Goal: Entertainment & Leisure: Consume media (video, audio)

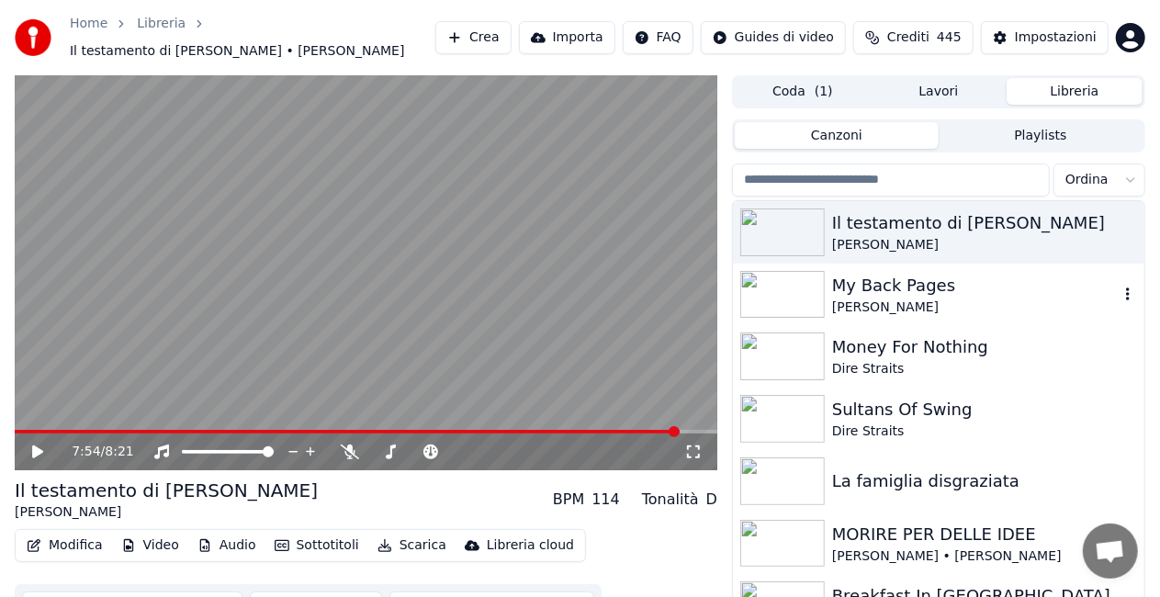
click at [786, 303] on img at bounding box center [782, 295] width 85 height 48
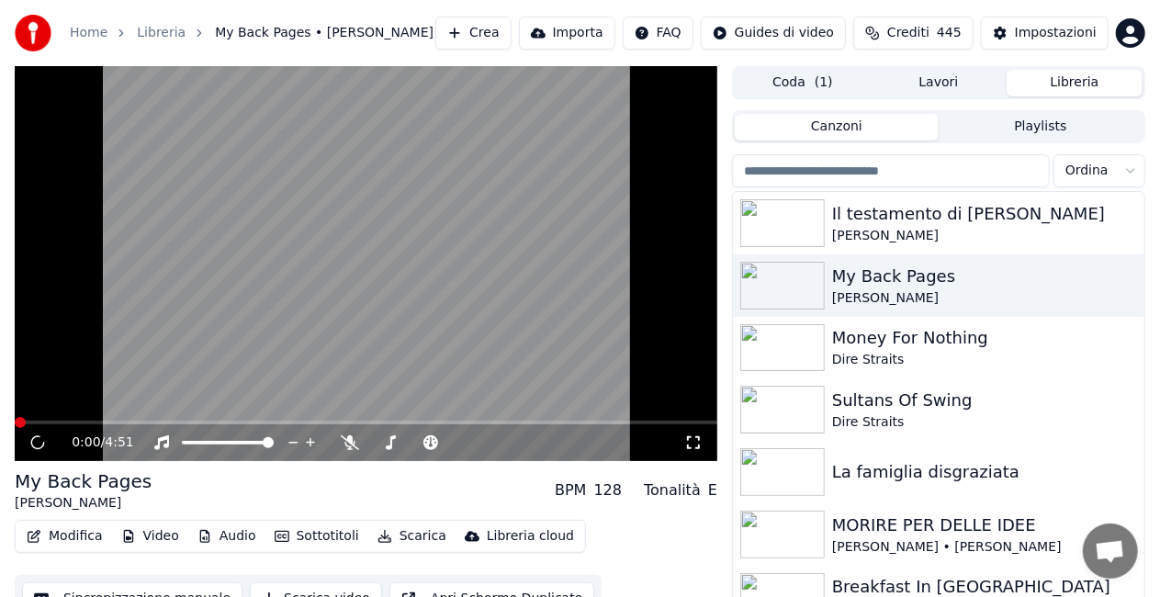
click at [694, 448] on icon at bounding box center [693, 442] width 18 height 15
click at [787, 355] on img at bounding box center [782, 348] width 85 height 48
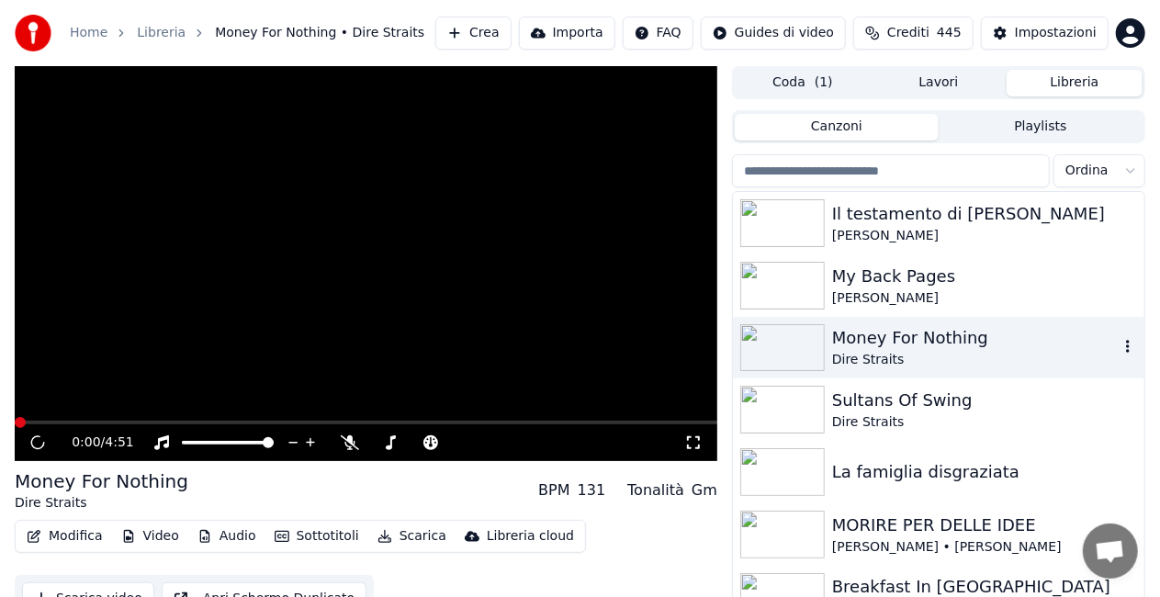
click at [787, 355] on img at bounding box center [782, 348] width 85 height 48
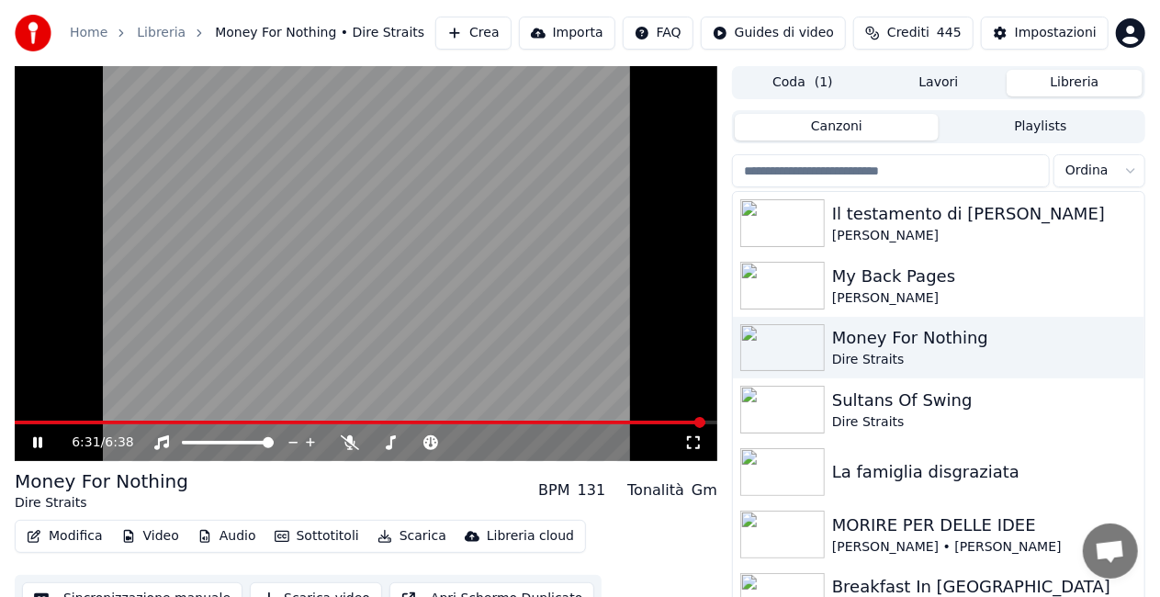
click at [696, 441] on icon at bounding box center [693, 442] width 18 height 15
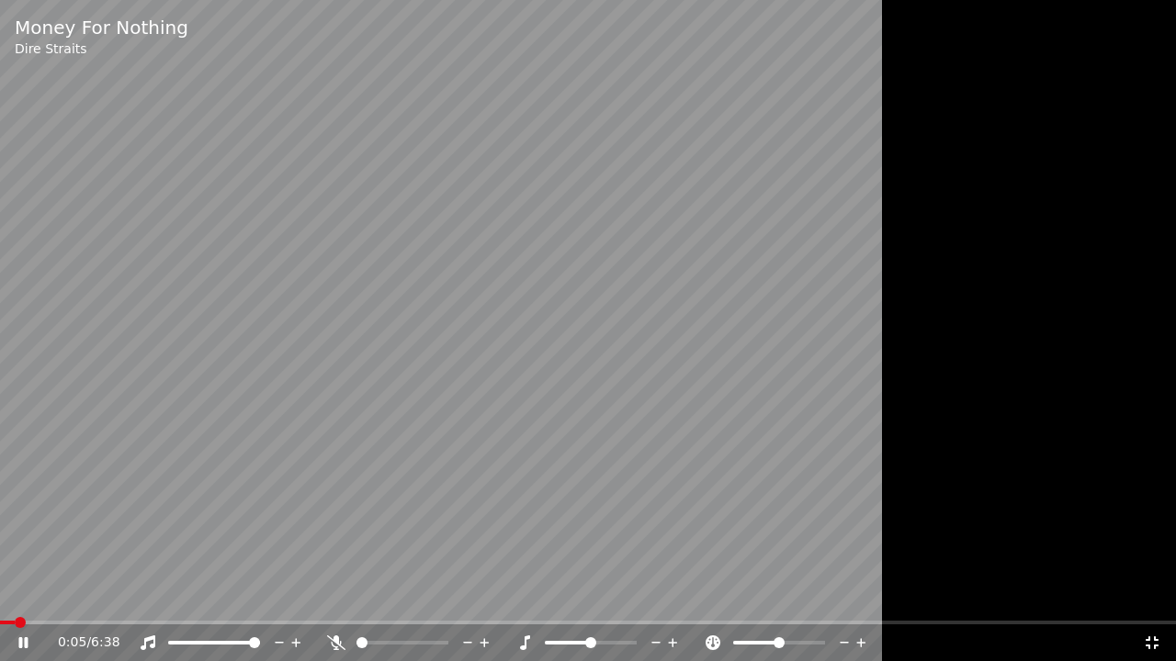
click at [15, 596] on span at bounding box center [7, 623] width 15 height 4
click at [17, 596] on span at bounding box center [8, 623] width 17 height 4
click at [29, 596] on icon at bounding box center [36, 643] width 43 height 15
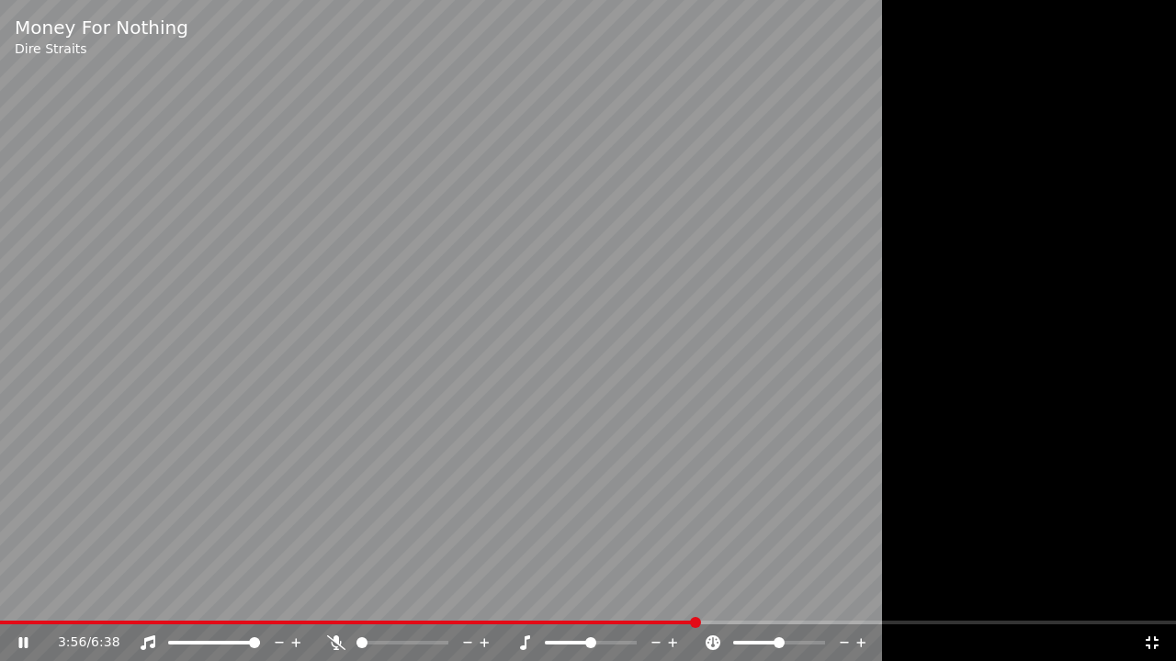
click at [696, 596] on span at bounding box center [348, 623] width 696 height 4
click at [762, 596] on div "4:27 / 6:38" at bounding box center [588, 643] width 1176 height 37
click at [764, 596] on span at bounding box center [382, 623] width 764 height 4
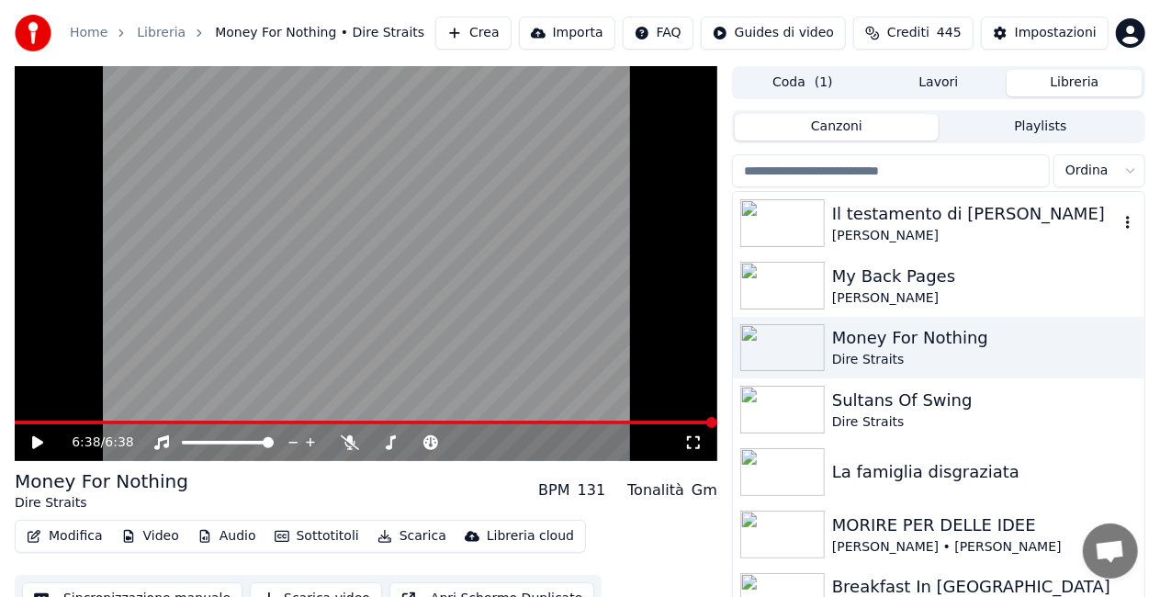
click at [783, 225] on img at bounding box center [782, 223] width 85 height 48
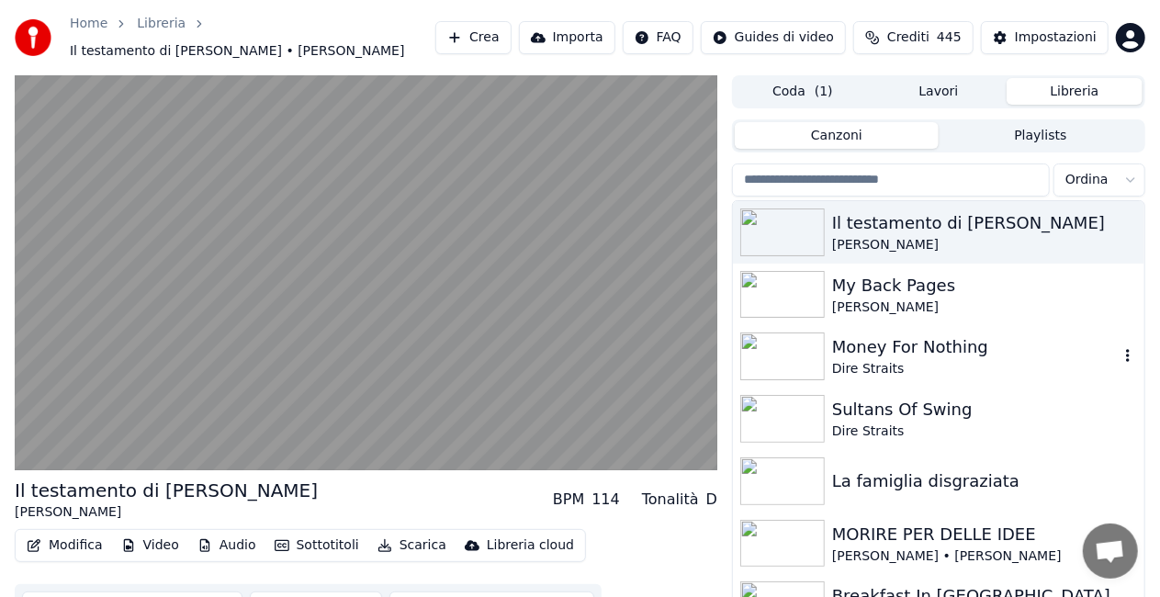
scroll to position [20, 0]
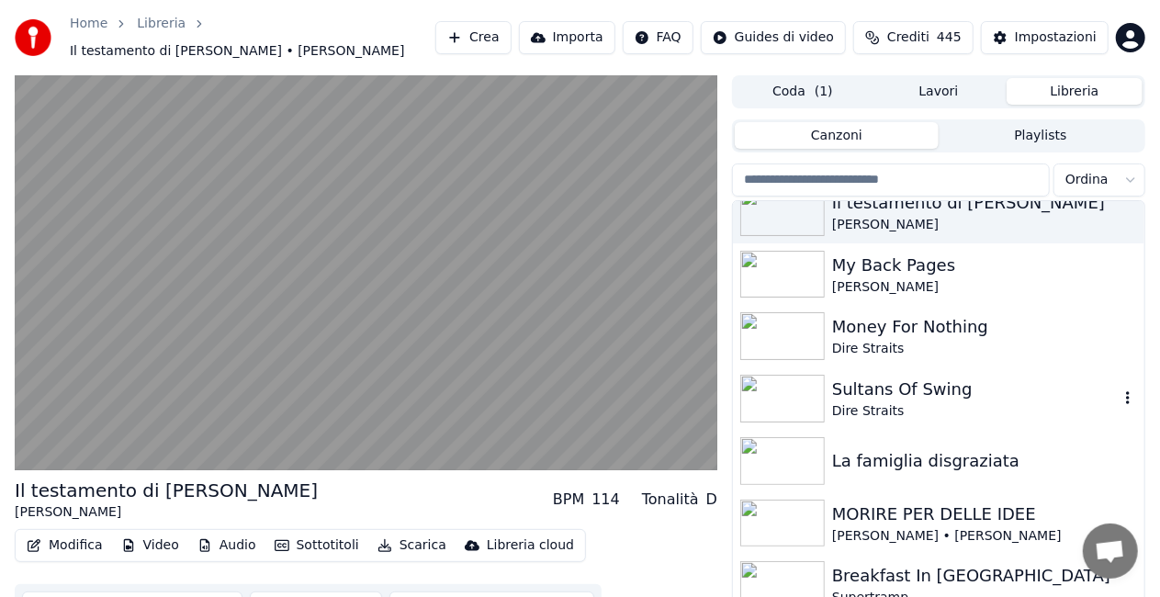
click at [803, 392] on img at bounding box center [782, 399] width 85 height 48
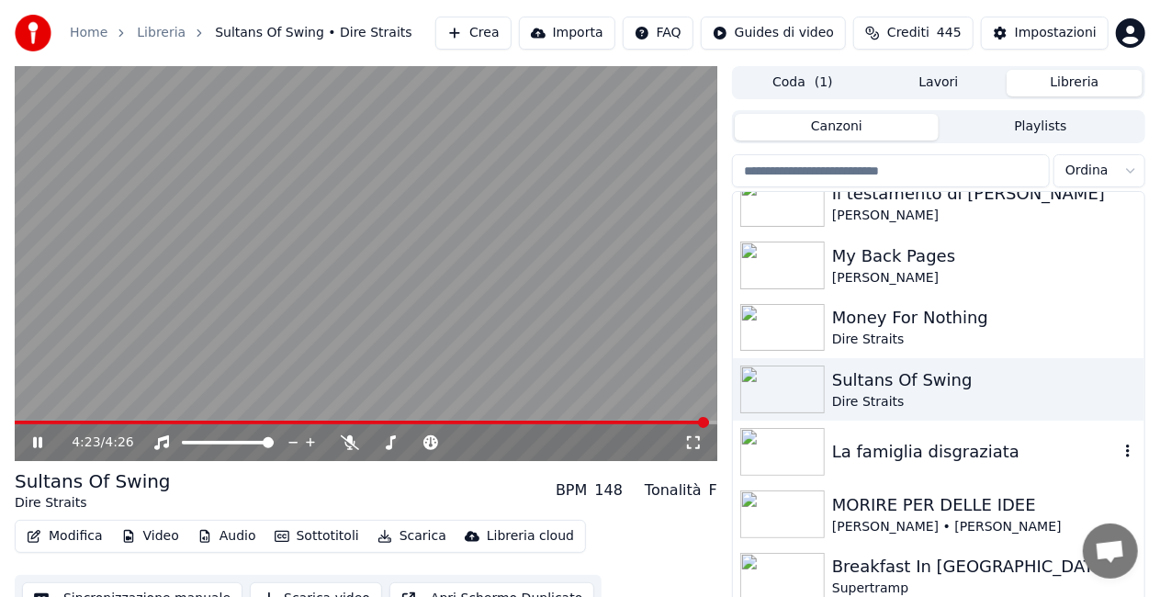
click at [794, 441] on img at bounding box center [782, 452] width 85 height 48
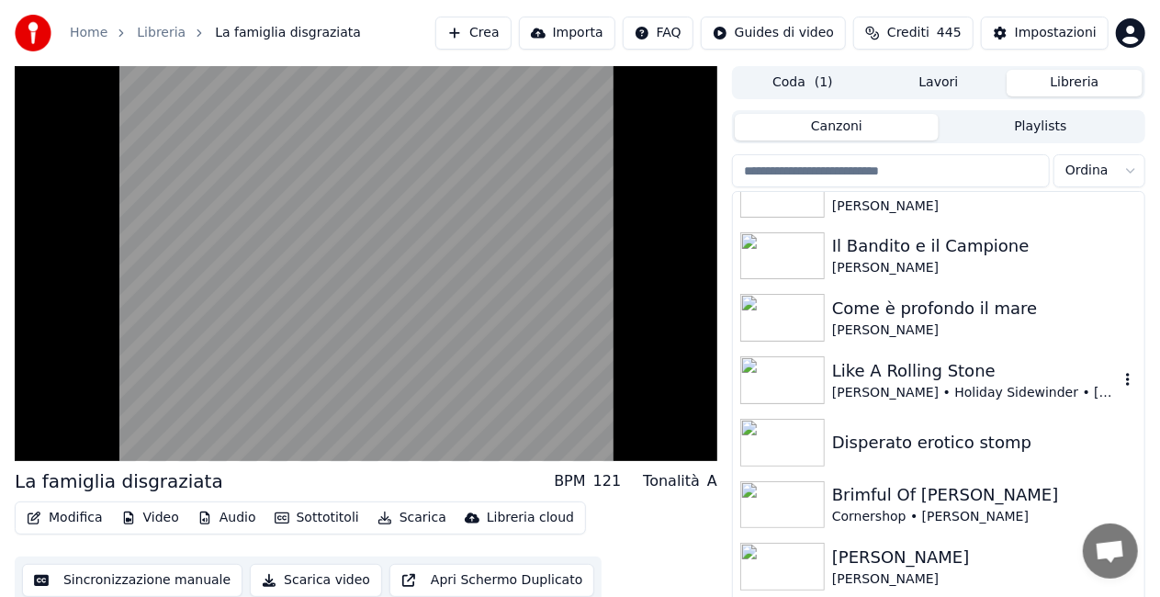
scroll to position [672, 0]
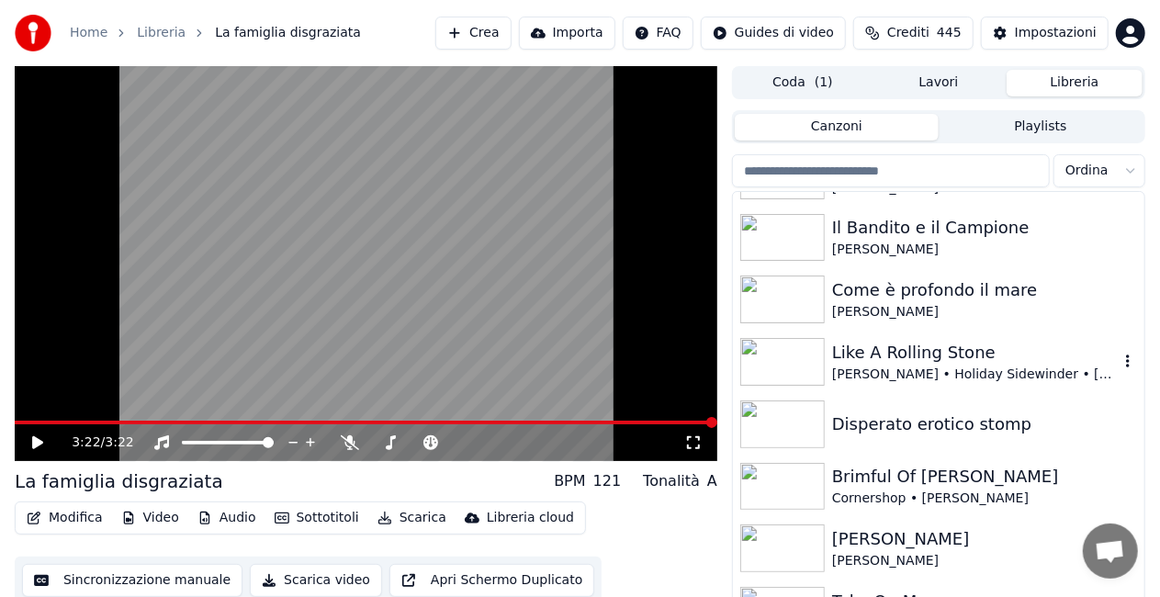
click at [777, 364] on img at bounding box center [782, 362] width 85 height 48
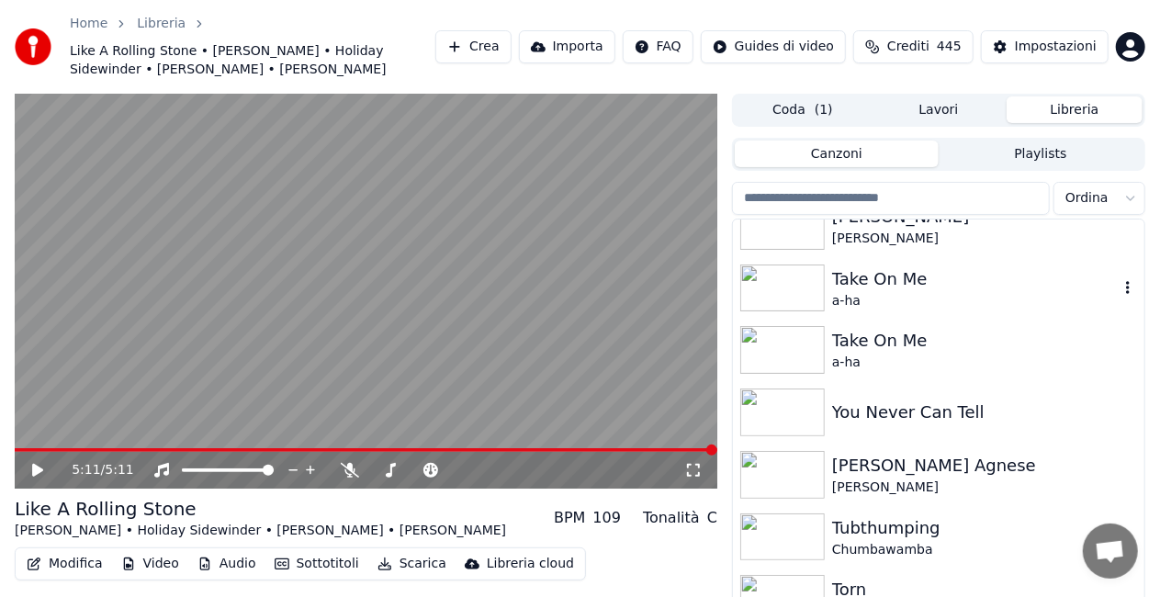
scroll to position [1022, 0]
click at [793, 296] on img at bounding box center [782, 290] width 85 height 48
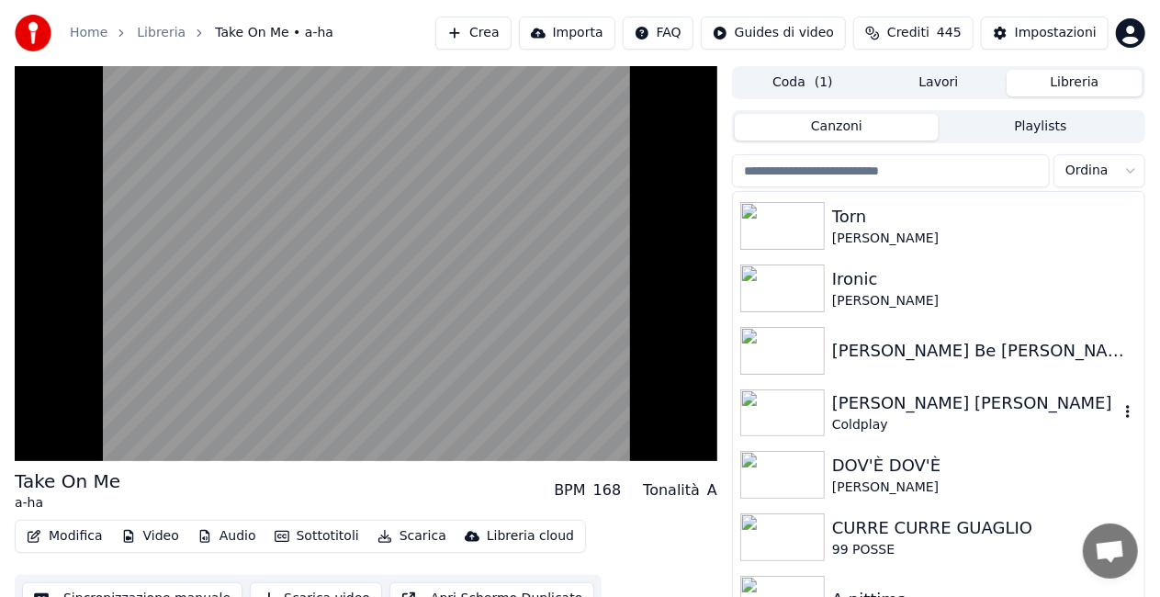
scroll to position [1371, 0]
click at [789, 355] on img at bounding box center [782, 350] width 85 height 48
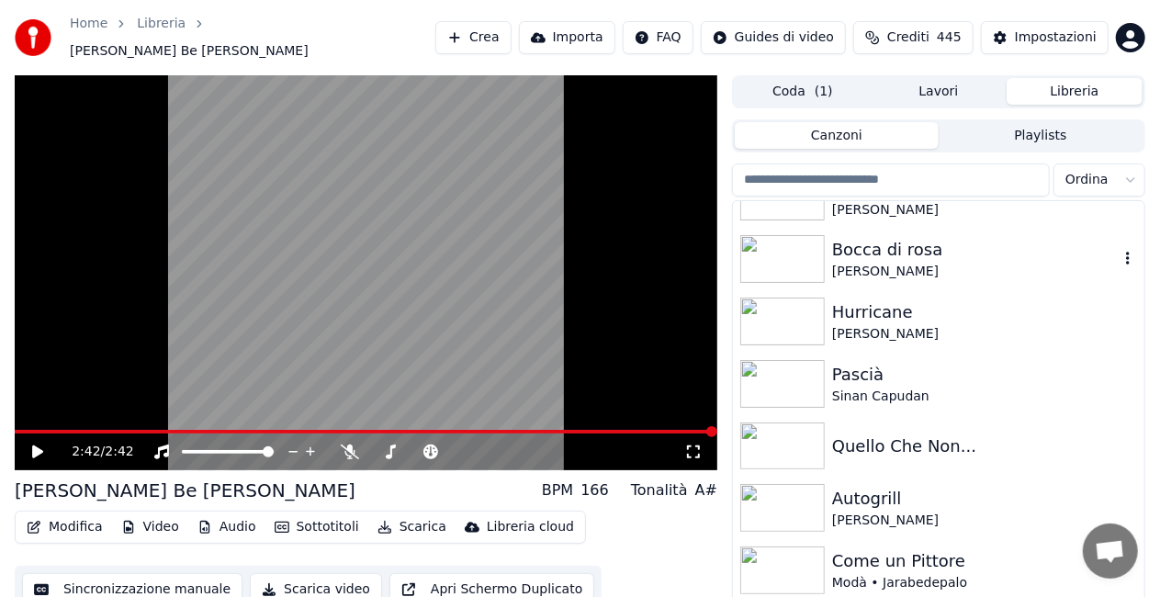
scroll to position [2732, 0]
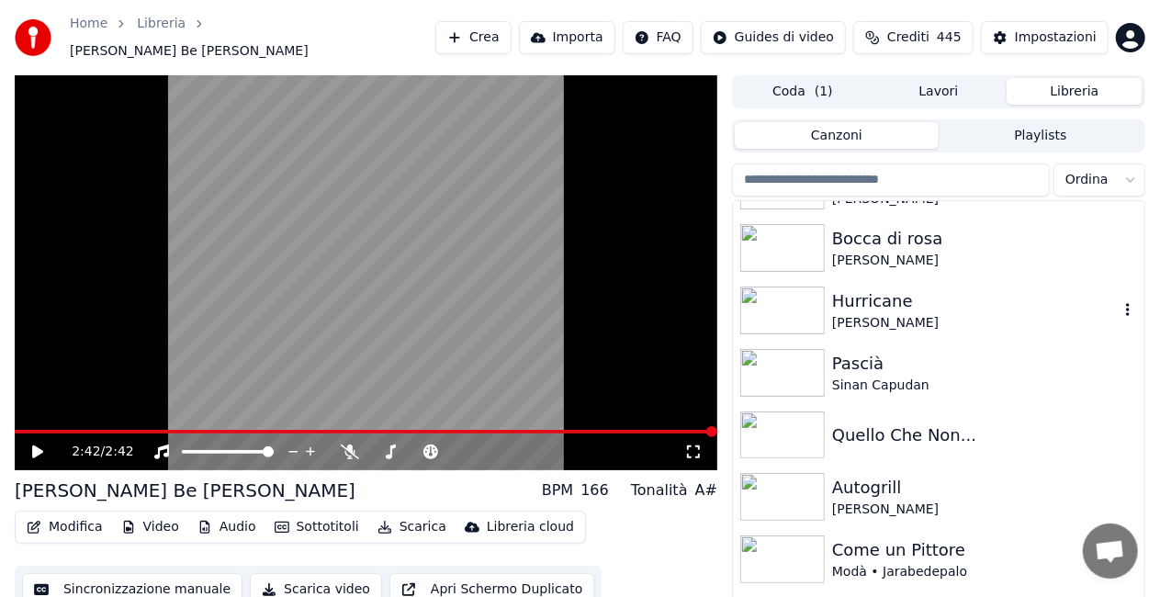
click at [806, 297] on img at bounding box center [782, 311] width 85 height 48
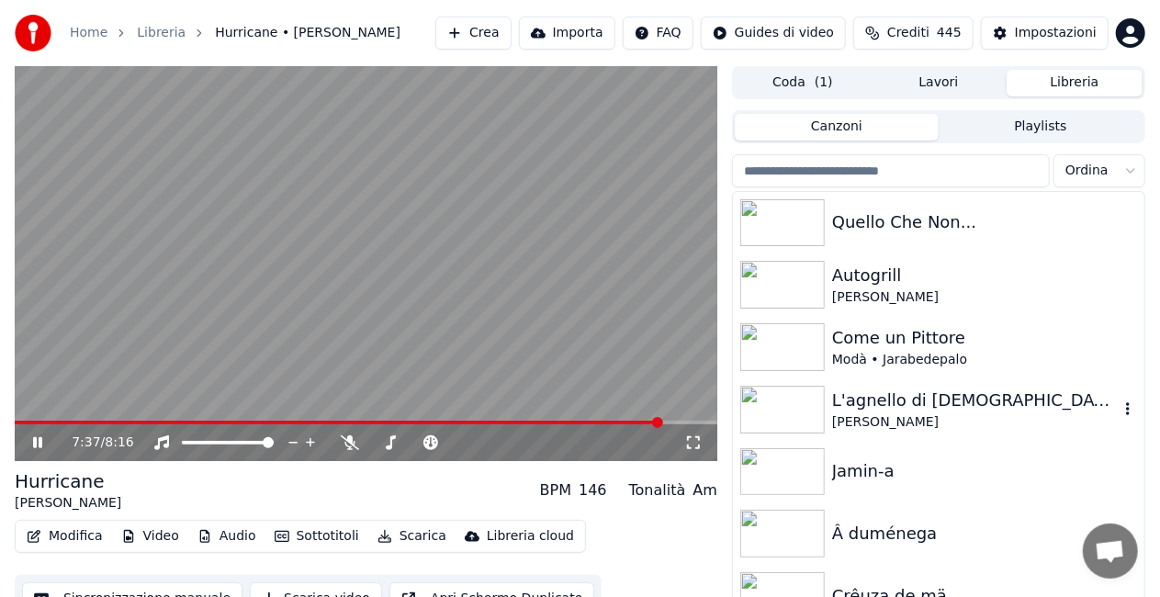
scroll to position [2987, 0]
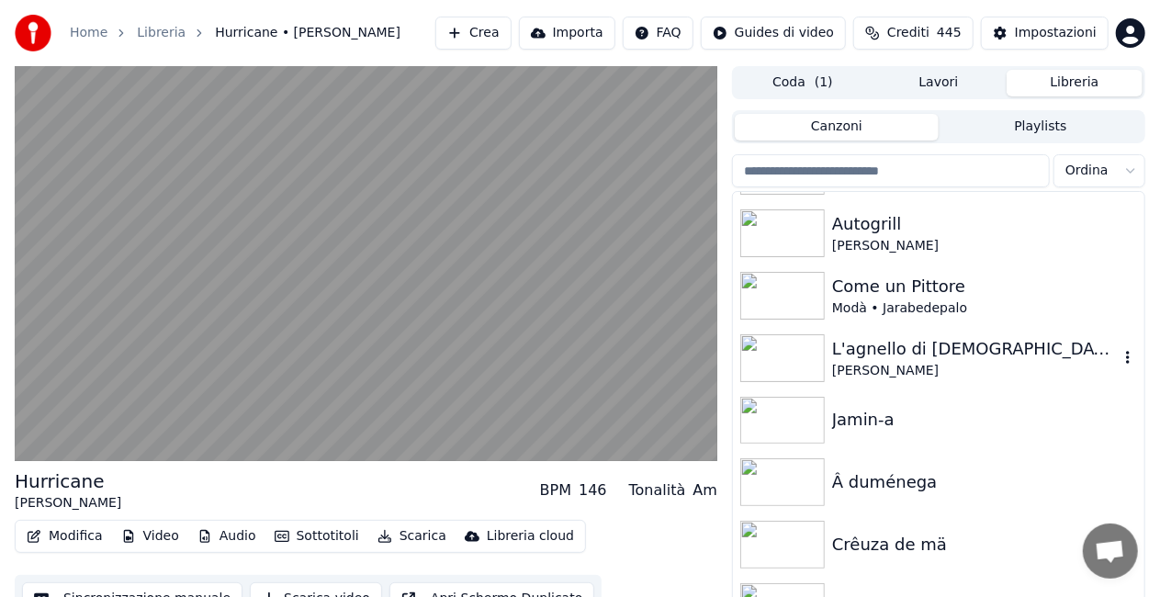
click at [799, 358] on img at bounding box center [782, 358] width 85 height 48
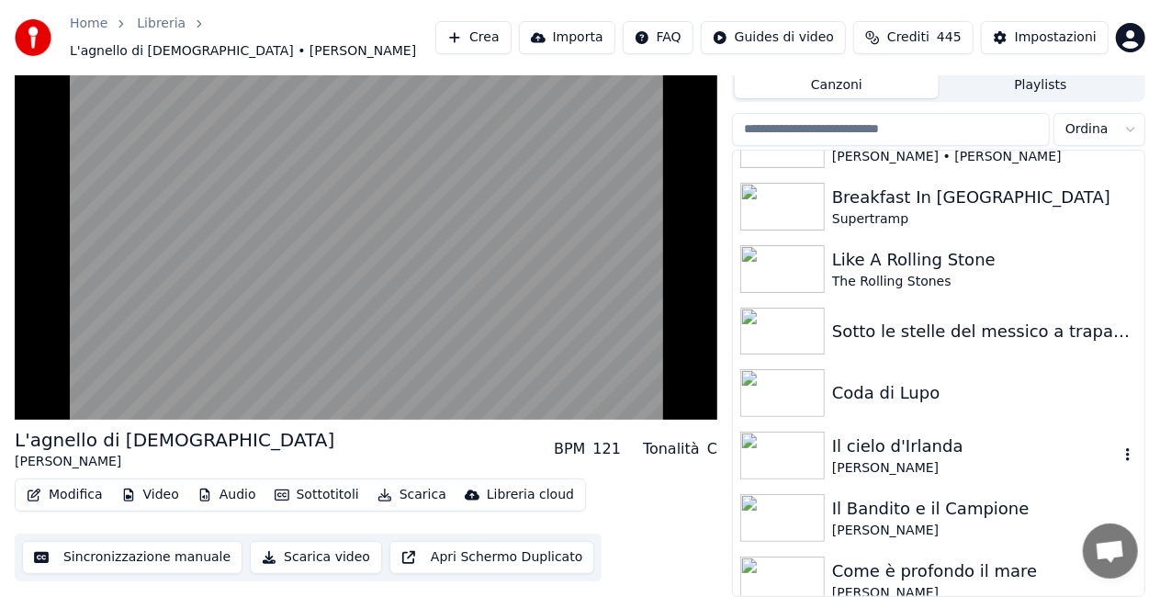
scroll to position [441, 0]
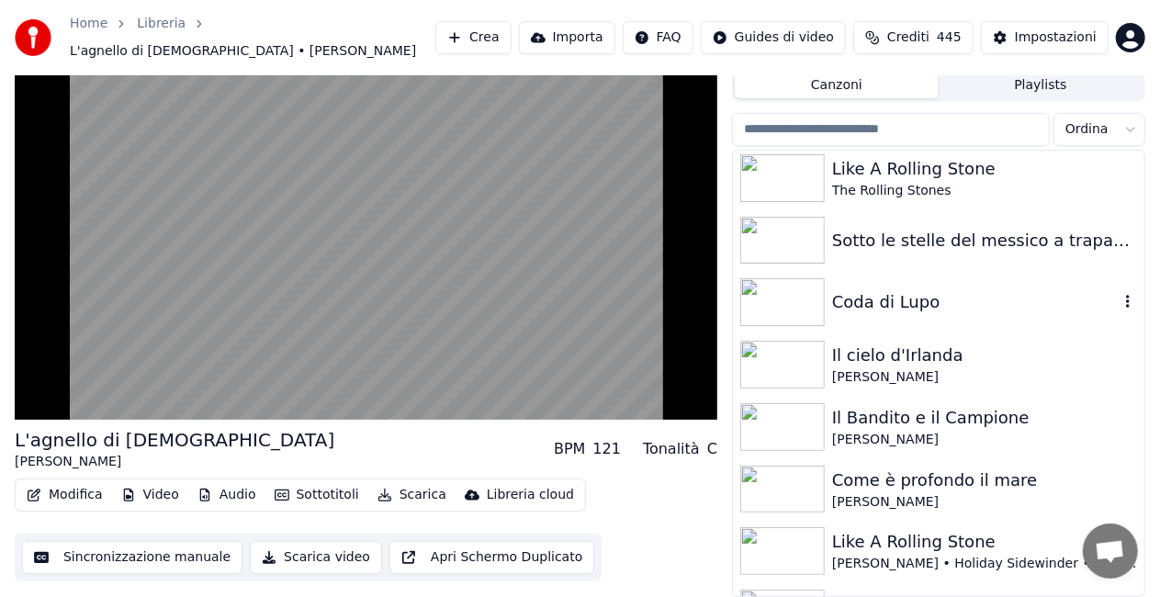
click at [779, 296] on img at bounding box center [782, 302] width 85 height 48
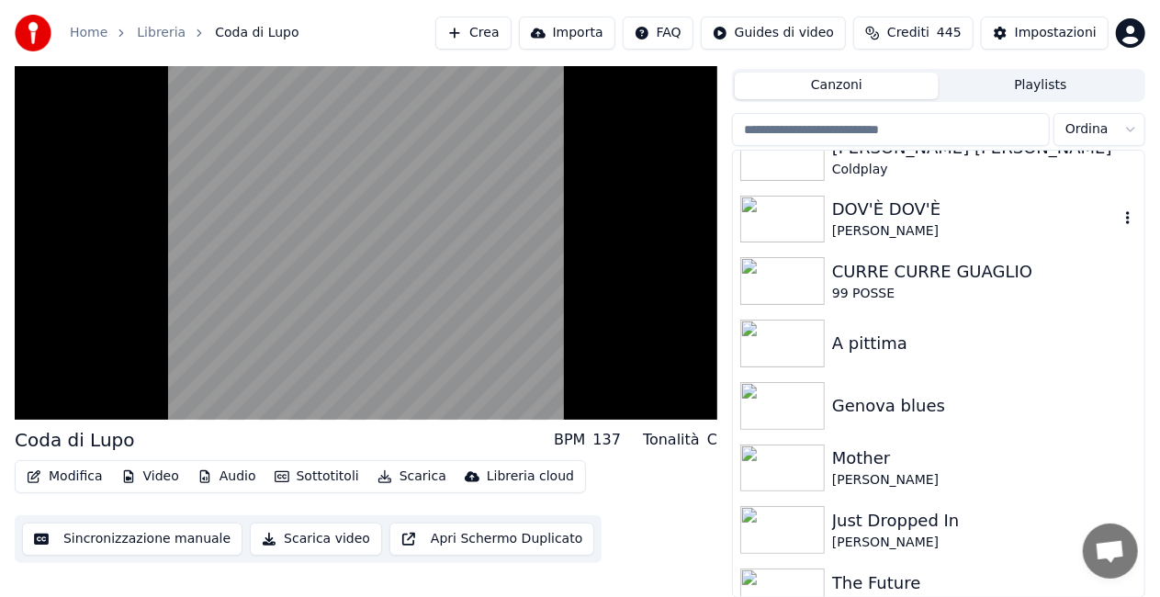
scroll to position [1587, 0]
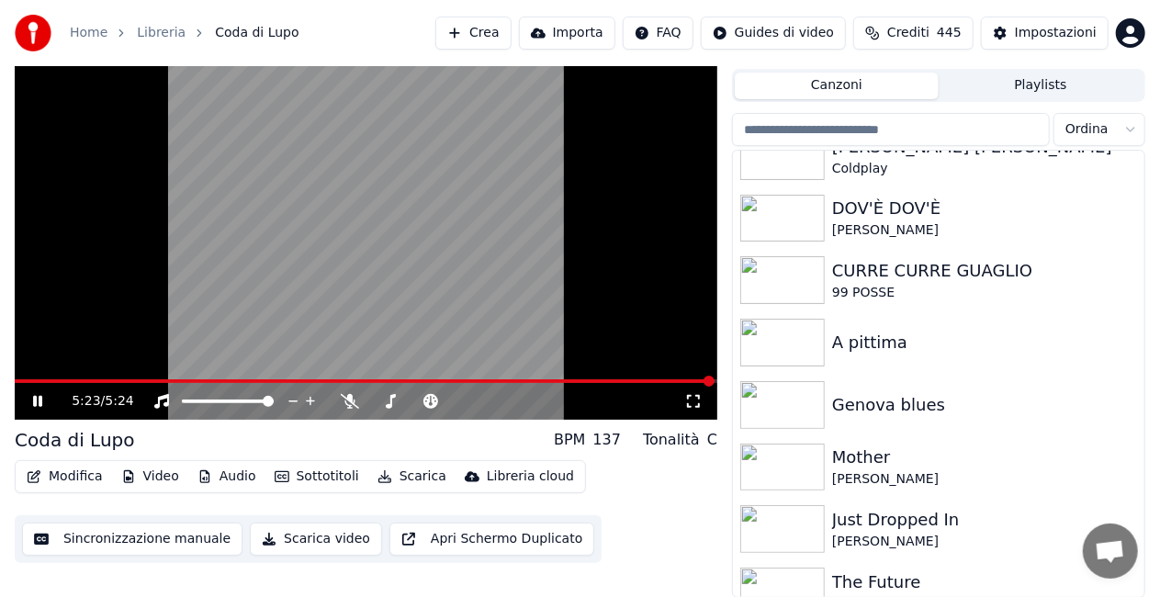
click at [39, 404] on icon at bounding box center [37, 401] width 9 height 11
click at [113, 290] on video at bounding box center [366, 222] width 703 height 395
